Goal: Check status: Check status

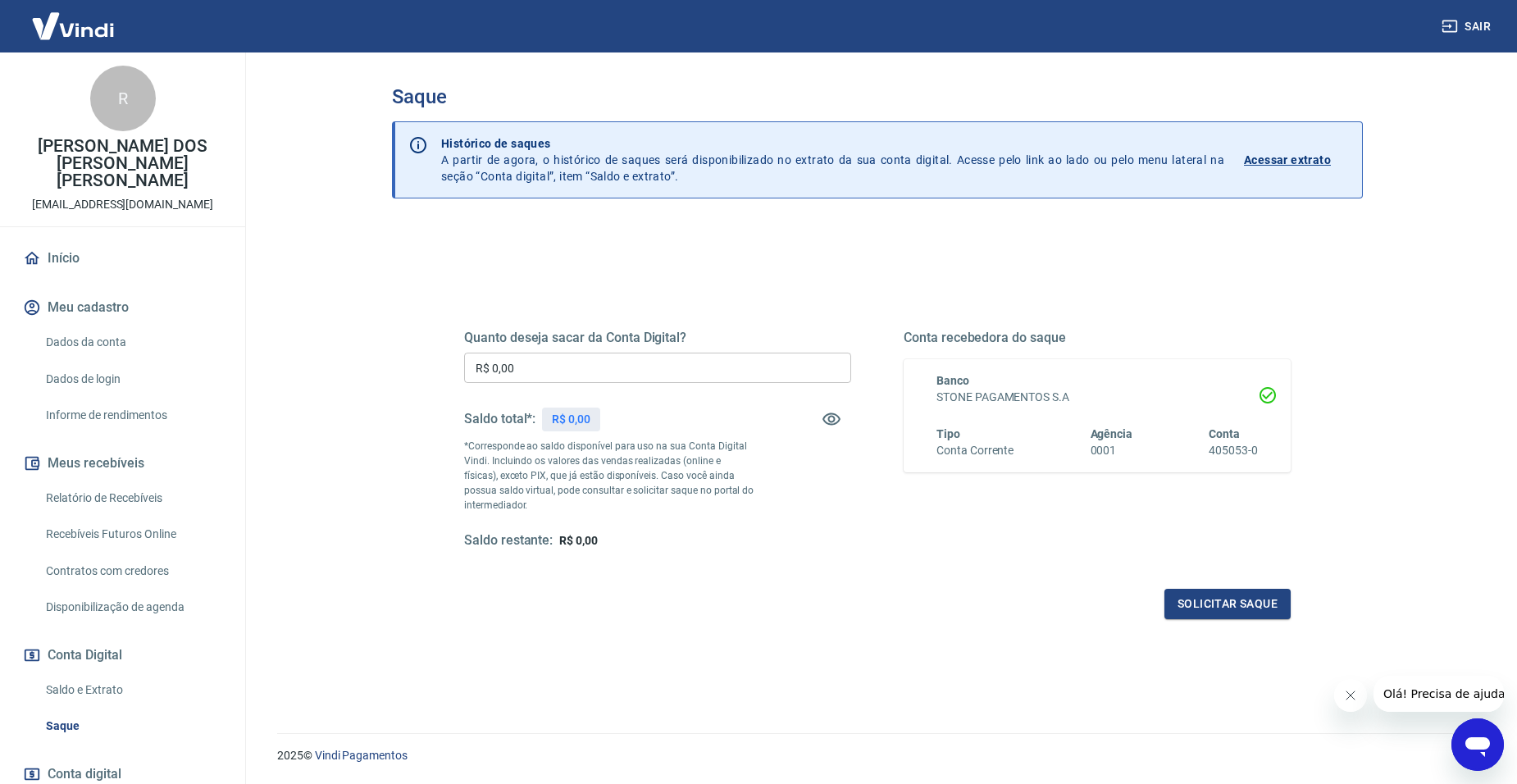
click at [97, 673] on link "Saldo e Extrato" at bounding box center [132, 689] width 187 height 33
